Goal: Navigation & Orientation: Find specific page/section

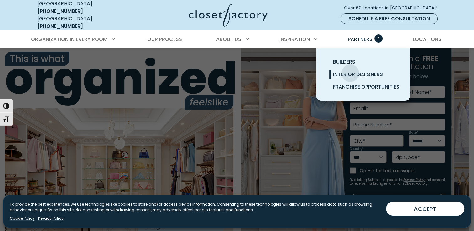
click at [350, 71] on span "Interior Designers" at bounding box center [358, 74] width 50 height 7
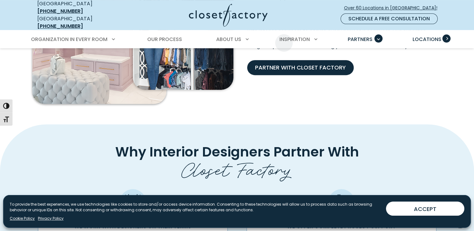
scroll to position [237, 0]
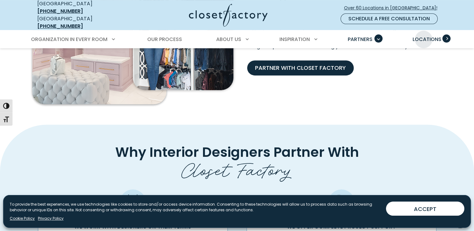
click at [423, 36] on span "Locations" at bounding box center [426, 39] width 29 height 7
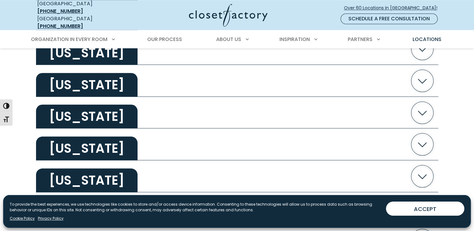
scroll to position [704, 0]
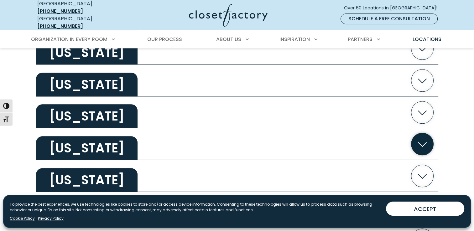
click at [424, 139] on icon "button" at bounding box center [422, 144] width 22 height 22
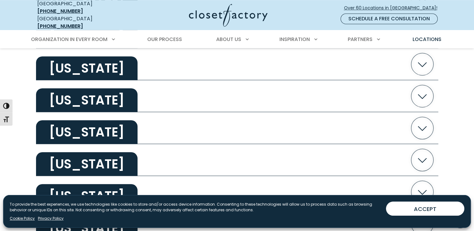
scroll to position [528, 0]
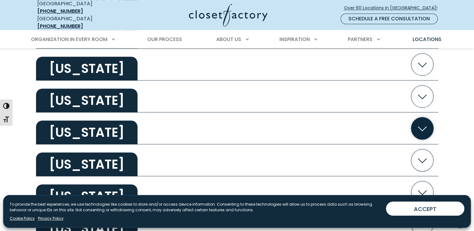
click at [420, 126] on icon "button" at bounding box center [422, 128] width 22 height 22
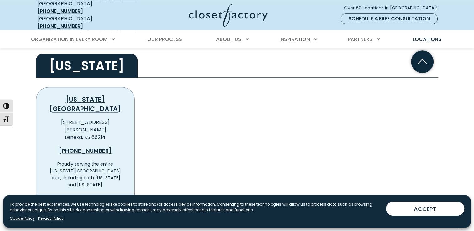
scroll to position [595, 0]
click at [77, 196] on span "View Location Details" at bounding box center [84, 200] width 54 height 8
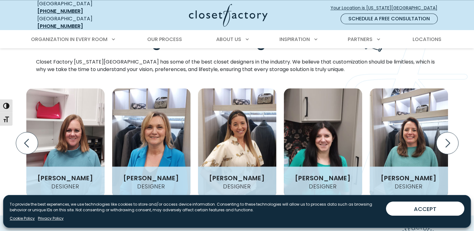
scroll to position [739, 0]
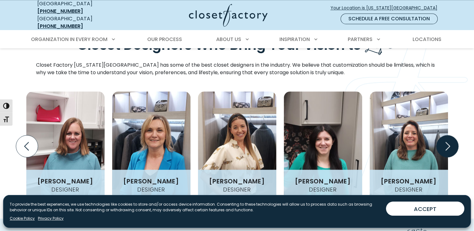
click at [453, 135] on icon "Next slide" at bounding box center [447, 146] width 22 height 22
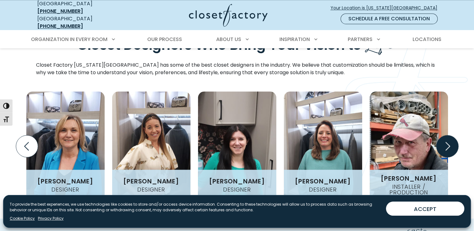
click at [451, 135] on icon "Next slide" at bounding box center [447, 146] width 22 height 22
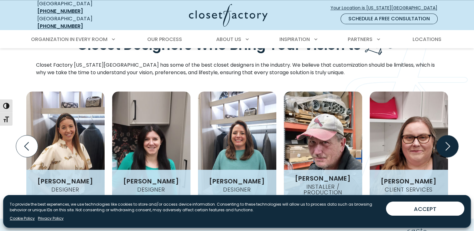
click at [451, 135] on icon "Next slide" at bounding box center [447, 146] width 22 height 22
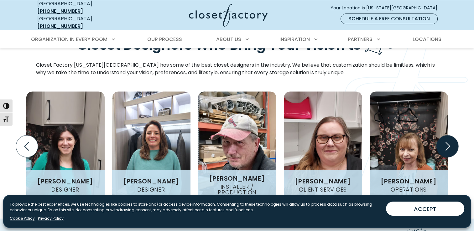
click at [451, 135] on icon "Next slide" at bounding box center [447, 146] width 22 height 22
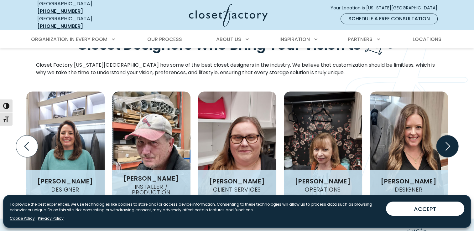
click at [451, 135] on icon "Next slide" at bounding box center [447, 146] width 22 height 22
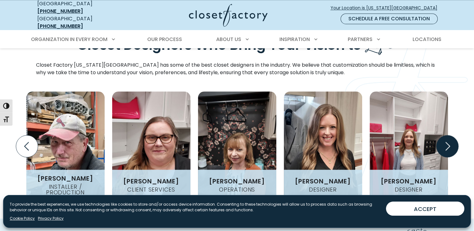
click at [451, 135] on icon "Next slide" at bounding box center [447, 146] width 22 height 22
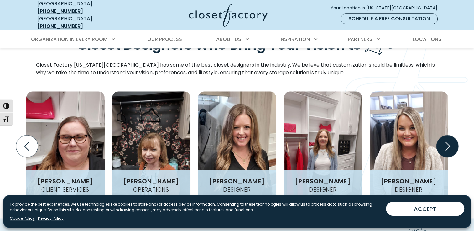
click at [451, 135] on icon "Next slide" at bounding box center [447, 146] width 22 height 22
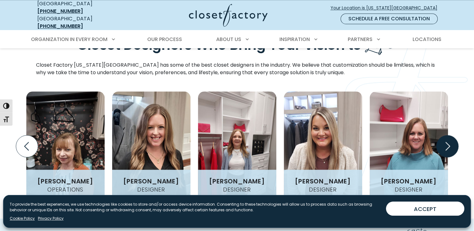
click at [451, 135] on icon "Next slide" at bounding box center [447, 146] width 22 height 22
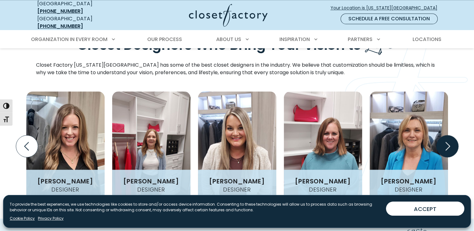
click at [451, 135] on icon "Next slide" at bounding box center [447, 146] width 22 height 22
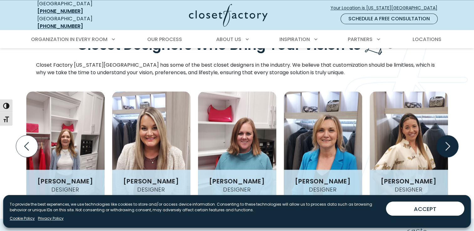
click at [451, 135] on icon "Next slide" at bounding box center [447, 146] width 22 height 22
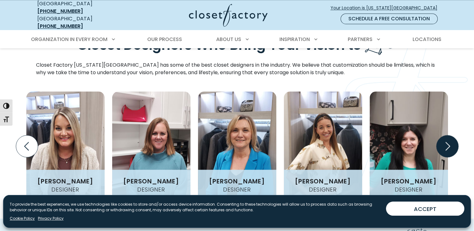
click at [451, 135] on icon "Next slide" at bounding box center [447, 146] width 22 height 22
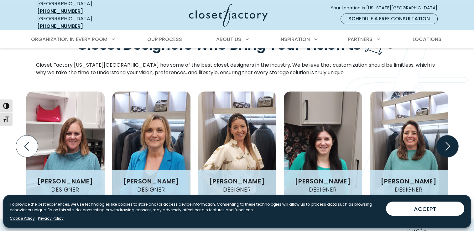
click at [451, 135] on icon "Next slide" at bounding box center [447, 146] width 22 height 22
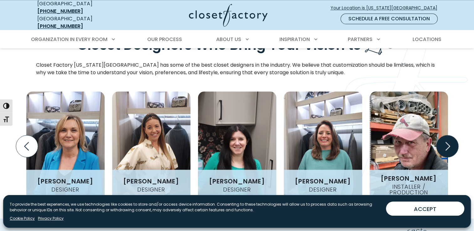
click at [451, 135] on icon "Next slide" at bounding box center [447, 146] width 22 height 22
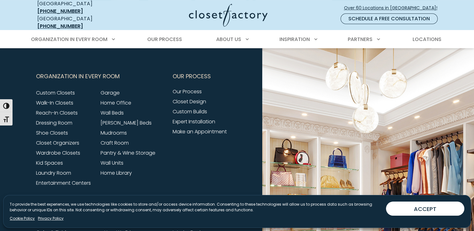
scroll to position [2490, 0]
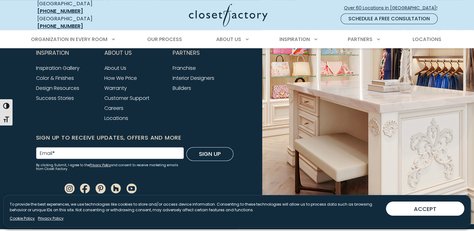
click at [230, 117] on div "Partners Franchise Interior Designers Builders" at bounding box center [203, 89] width 68 height 88
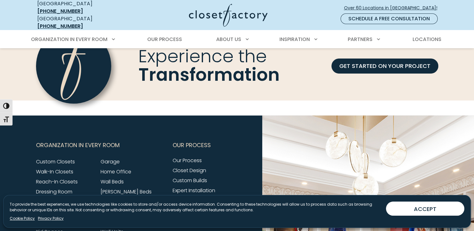
scroll to position [2420, 0]
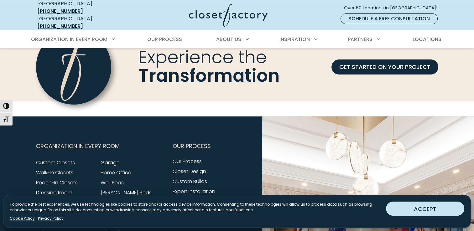
click at [400, 206] on button "ACCEPT" at bounding box center [425, 209] width 78 height 14
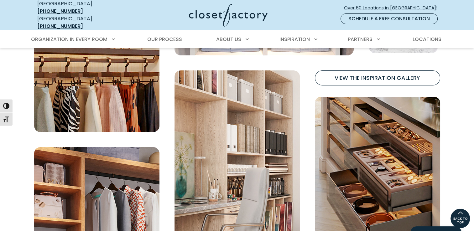
scroll to position [2166, 0]
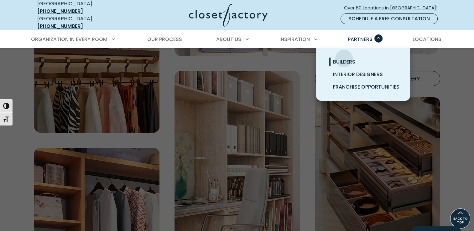
click at [344, 58] on span "Builders" at bounding box center [344, 61] width 22 height 7
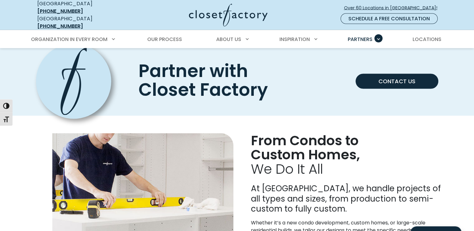
scroll to position [1234, 0]
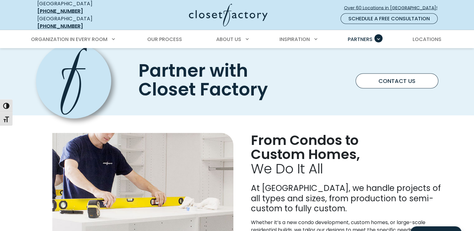
click at [379, 74] on link "Contact Us" at bounding box center [397, 81] width 83 height 15
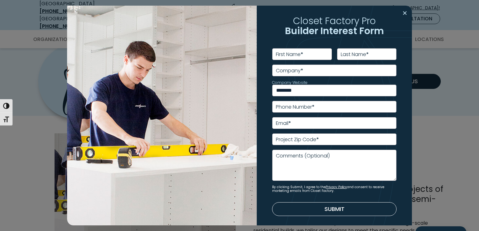
click at [400, 12] on button "Close modal" at bounding box center [404, 13] width 9 height 10
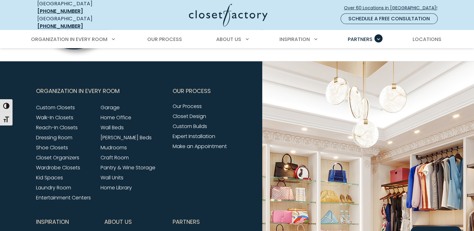
scroll to position [1994, 0]
click at [195, 122] on link "Custom Builds" at bounding box center [190, 125] width 34 height 7
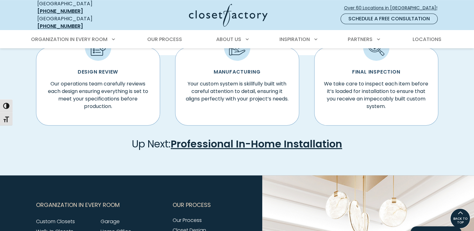
scroll to position [406, 0]
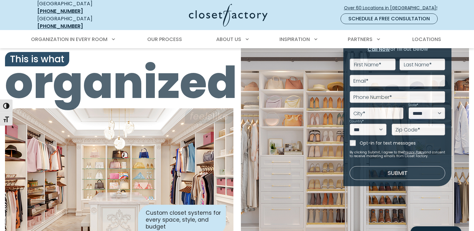
scroll to position [2166, 0]
